Goal: Information Seeking & Learning: Learn about a topic

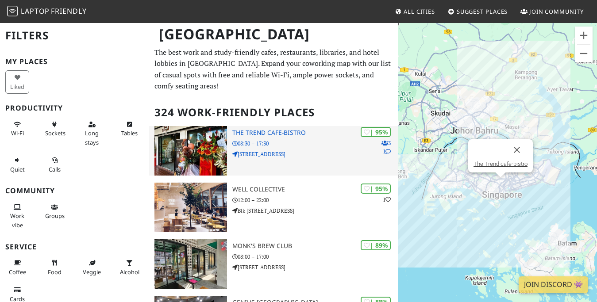
click at [284, 133] on h3 "The Trend cafe-bistro" at bounding box center [316, 133] width 166 height 8
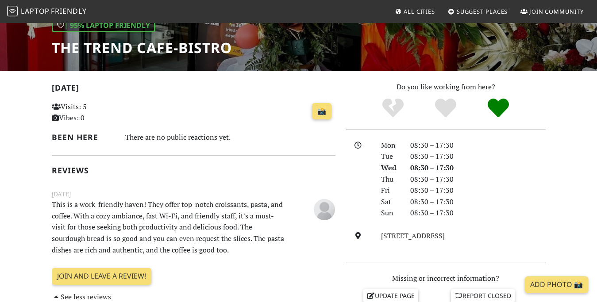
scroll to position [100, 0]
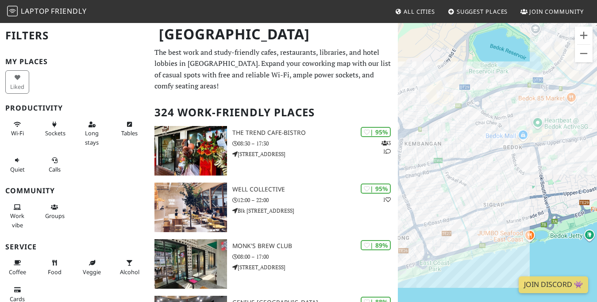
drag, startPoint x: 465, startPoint y: 221, endPoint x: 579, endPoint y: 160, distance: 129.4
click at [579, 160] on div at bounding box center [497, 173] width 199 height 302
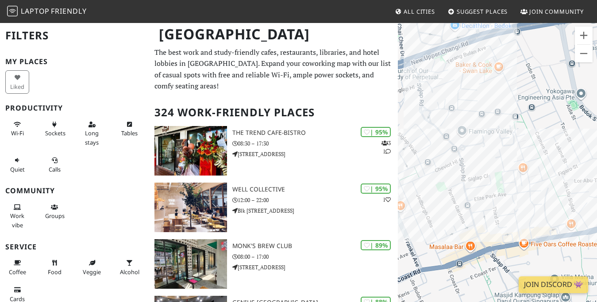
drag, startPoint x: 473, startPoint y: 198, endPoint x: 568, endPoint y: 121, distance: 122.2
click at [568, 121] on div at bounding box center [497, 173] width 199 height 302
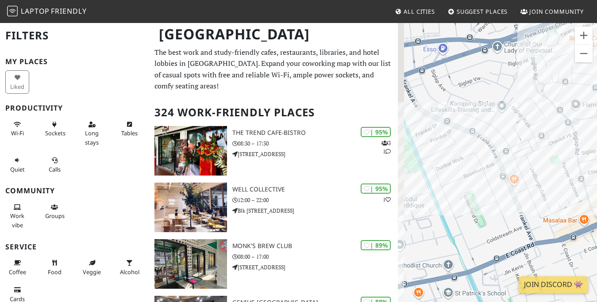
click at [597, 167] on div at bounding box center [497, 173] width 199 height 302
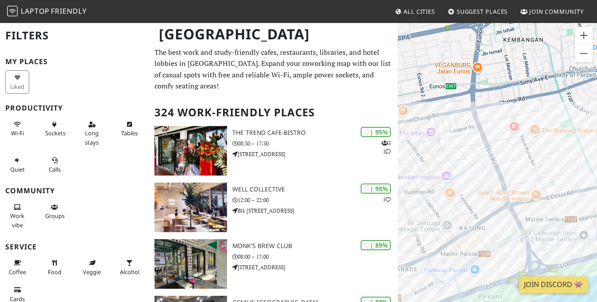
drag, startPoint x: 483, startPoint y: 155, endPoint x: 580, endPoint y: 119, distance: 103.2
click at [594, 119] on div at bounding box center [497, 173] width 199 height 302
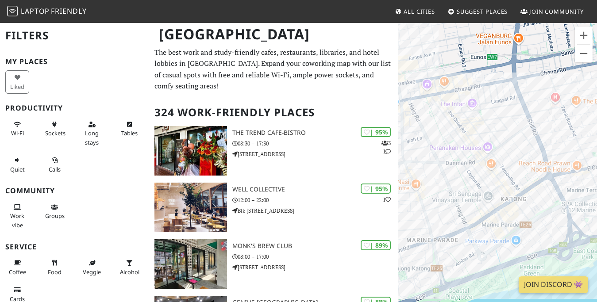
drag, startPoint x: 449, startPoint y: 142, endPoint x: 492, endPoint y: 112, distance: 52.6
click at [492, 112] on div at bounding box center [497, 173] width 199 height 302
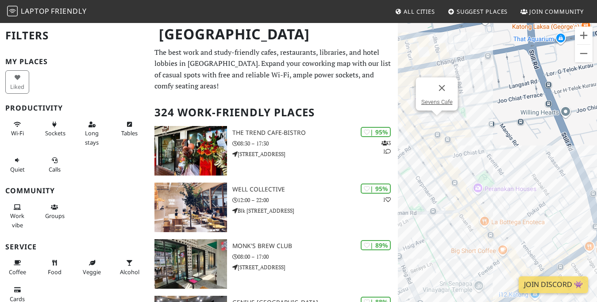
click at [436, 118] on div "Sevens Cafe" at bounding box center [497, 173] width 199 height 302
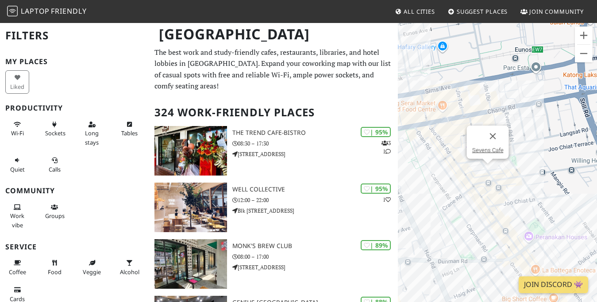
drag, startPoint x: 486, startPoint y: 122, endPoint x: 525, endPoint y: 159, distance: 54.2
click at [525, 159] on div "Sevens Cafe" at bounding box center [497, 173] width 199 height 302
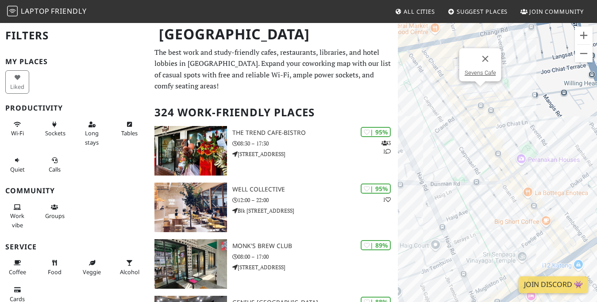
drag, startPoint x: 540, startPoint y: 182, endPoint x: 523, endPoint y: 128, distance: 57.3
click at [523, 128] on div "Sevens Cafe" at bounding box center [497, 173] width 199 height 302
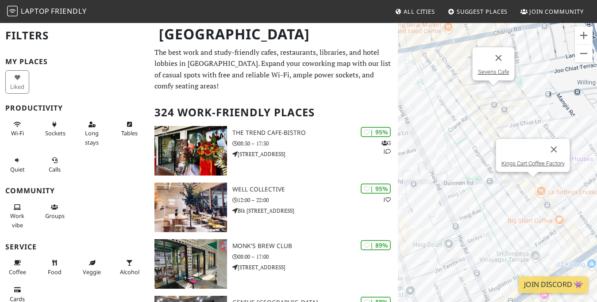
click at [535, 183] on div "Sevens Cafe Kings Cart Coffee Factory" at bounding box center [497, 173] width 199 height 302
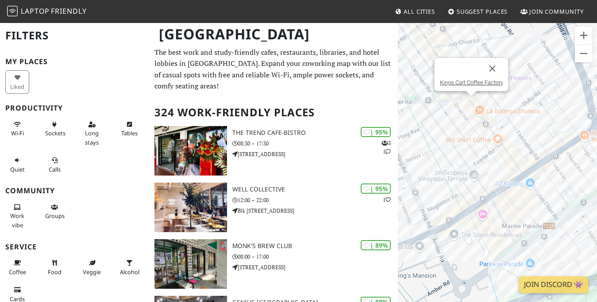
drag, startPoint x: 509, startPoint y: 183, endPoint x: 448, endPoint y: 109, distance: 96.3
click at [448, 109] on div "Kings Cart Coffee Factory" at bounding box center [497, 173] width 199 height 302
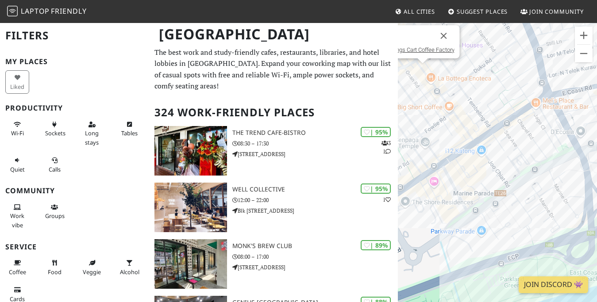
drag, startPoint x: 509, startPoint y: 178, endPoint x: 466, endPoint y: 190, distance: 44.4
click at [466, 190] on div "Kings Cart Coffee Factory" at bounding box center [497, 173] width 199 height 302
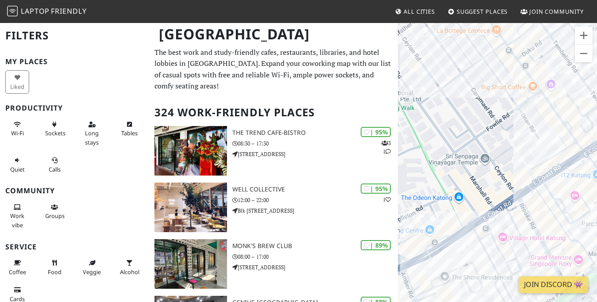
drag, startPoint x: 539, startPoint y: 80, endPoint x: 508, endPoint y: 121, distance: 51.3
click at [508, 121] on div "Kings Cart Coffee Factory" at bounding box center [497, 173] width 199 height 302
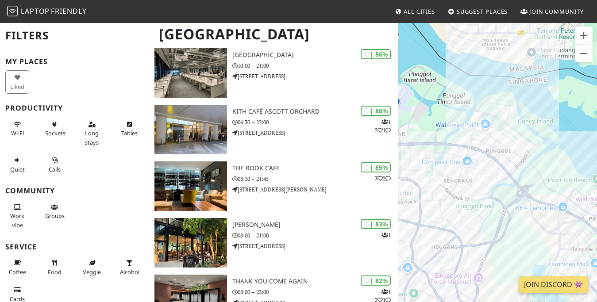
scroll to position [632, 0]
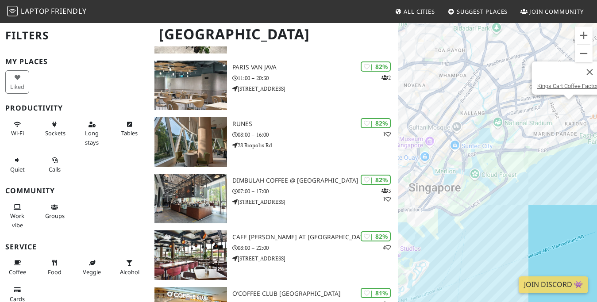
drag, startPoint x: 539, startPoint y: 163, endPoint x: 446, endPoint y: 57, distance: 140.9
click at [446, 57] on div "Kings Cart Coffee Factory" at bounding box center [497, 173] width 199 height 302
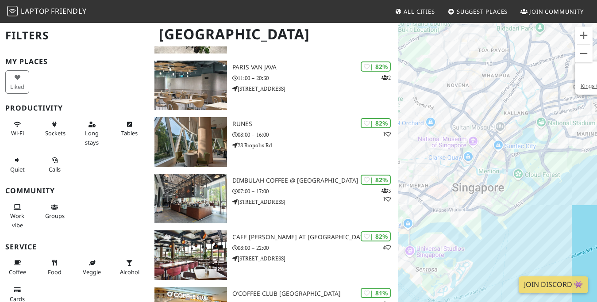
drag, startPoint x: 465, startPoint y: 209, endPoint x: 531, endPoint y: 214, distance: 66.6
click at [531, 214] on div "Kings Cart Coffee Factory" at bounding box center [497, 173] width 199 height 302
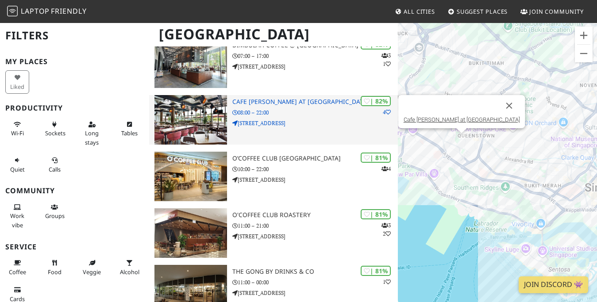
scroll to position [994, 0]
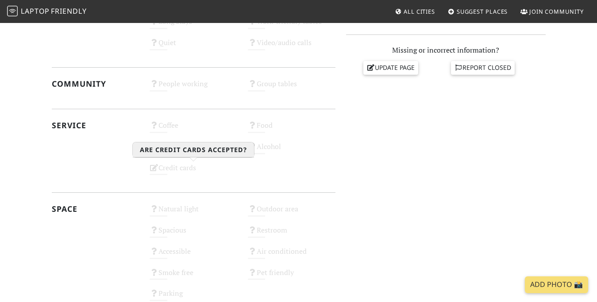
scroll to position [271, 0]
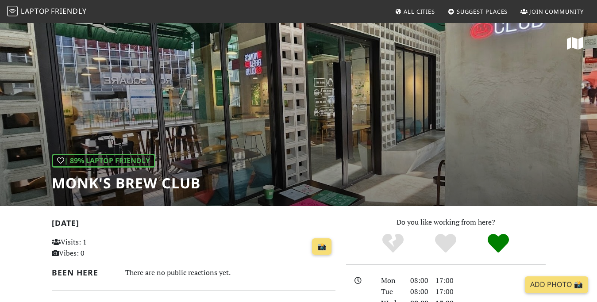
click at [330, 87] on div "| 89% Laptop Friendly Monk's Brew Club" at bounding box center [298, 114] width 597 height 184
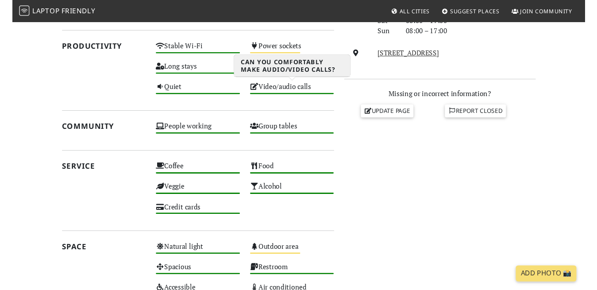
scroll to position [496, 0]
